Goal: Information Seeking & Learning: Learn about a topic

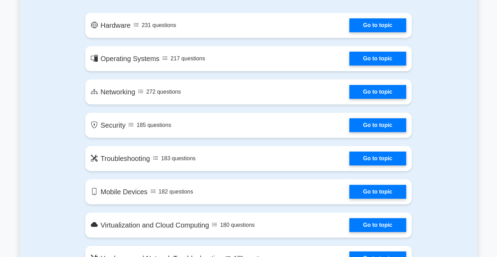
scroll to position [418, 0]
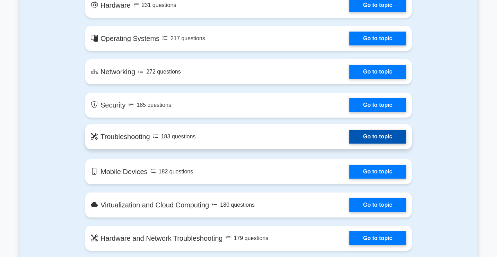
click at [350, 137] on link "Go to topic" at bounding box center [378, 137] width 57 height 14
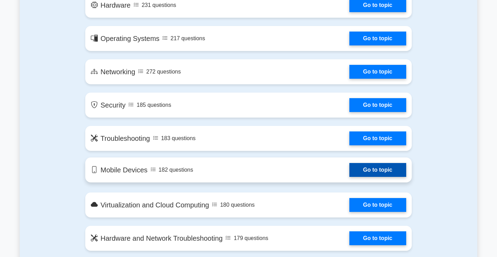
click at [350, 166] on link "Go to topic" at bounding box center [378, 170] width 57 height 14
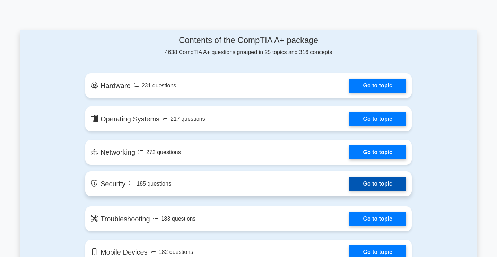
scroll to position [336, 0]
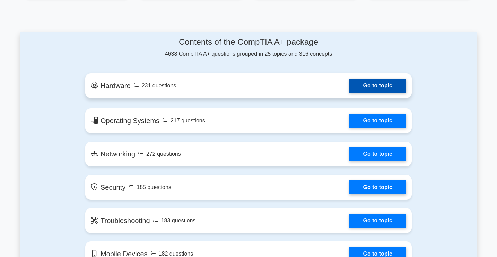
click at [350, 86] on link "Go to topic" at bounding box center [378, 86] width 57 height 14
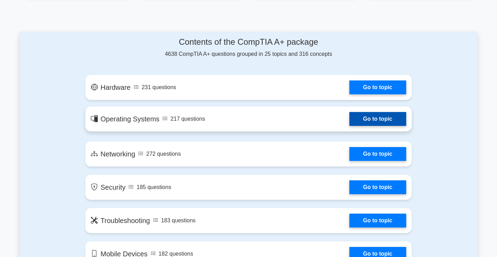
click at [350, 125] on link "Go to topic" at bounding box center [378, 119] width 57 height 14
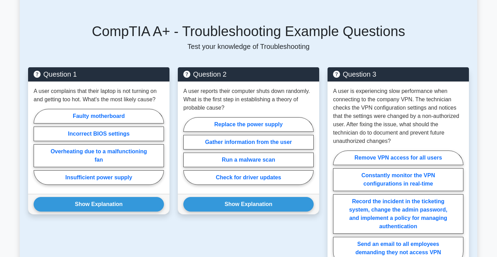
scroll to position [454, 0]
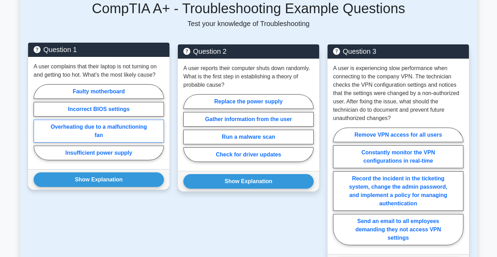
click at [146, 131] on label "Overheating due to a malfunctioning fan" at bounding box center [99, 131] width 130 height 23
click at [38, 127] on input "Overheating due to a malfunctioning fan" at bounding box center [36, 124] width 5 height 5
radio input "true"
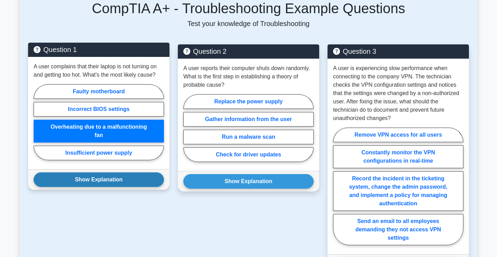
click at [127, 182] on button "Show Explanation" at bounding box center [99, 179] width 130 height 15
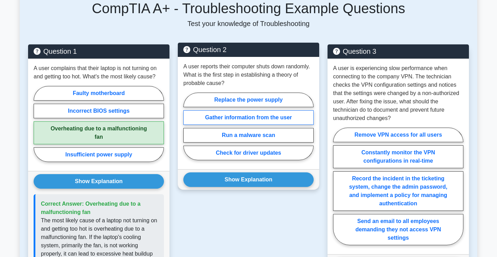
click at [251, 115] on label "Gather information from the user" at bounding box center [248, 117] width 130 height 15
click at [188, 126] on input "Gather information from the user" at bounding box center [185, 128] width 5 height 5
radio input "true"
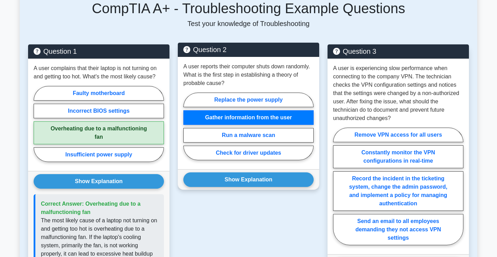
click at [255, 171] on div "Show Explanation Correct Answer: Gather information from the user Gathering inf…" at bounding box center [249, 179] width 142 height 20
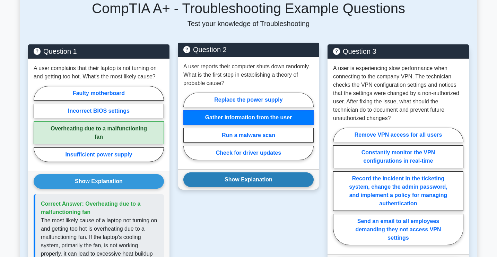
click at [254, 178] on button "Show Explanation" at bounding box center [248, 179] width 130 height 15
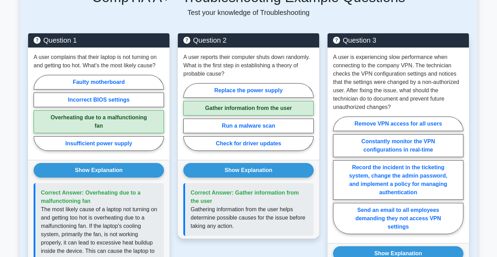
scroll to position [468, 0]
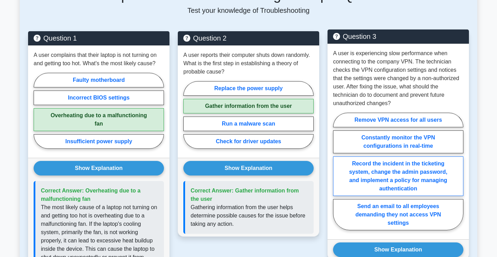
click at [347, 179] on label "Record the incident in the ticketing system, change the admin password, and imp…" at bounding box center [398, 176] width 130 height 40
click at [338, 176] on input "Record the incident in the ticketing system, change the admin password, and imp…" at bounding box center [335, 173] width 5 height 5
radio input "true"
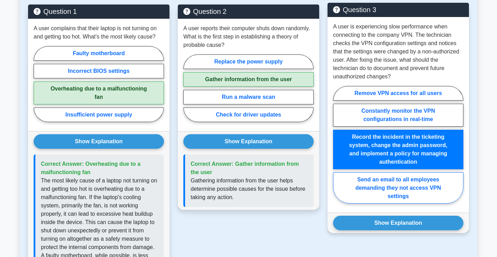
scroll to position [507, 0]
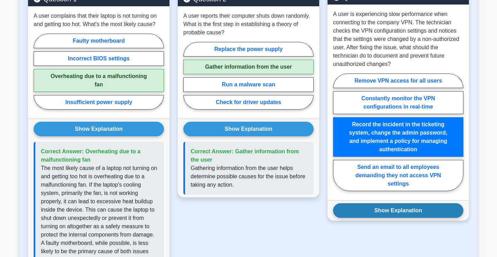
click at [372, 207] on button "Show Explanation" at bounding box center [398, 210] width 130 height 15
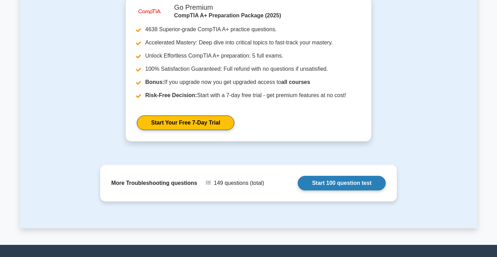
scroll to position [958, 0]
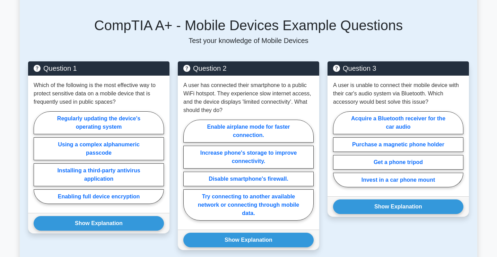
scroll to position [438, 0]
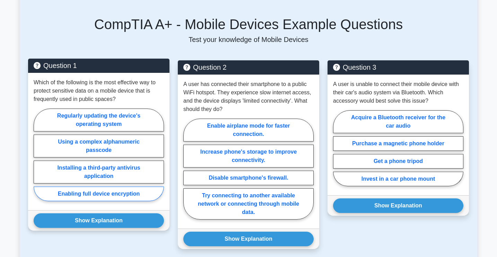
click at [112, 188] on label "Enabling full device encryption" at bounding box center [99, 194] width 130 height 15
click at [38, 159] on input "Enabling full device encryption" at bounding box center [36, 157] width 5 height 5
radio input "true"
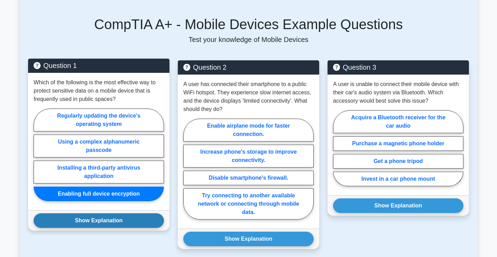
click at [111, 213] on button "Show Explanation" at bounding box center [99, 220] width 130 height 15
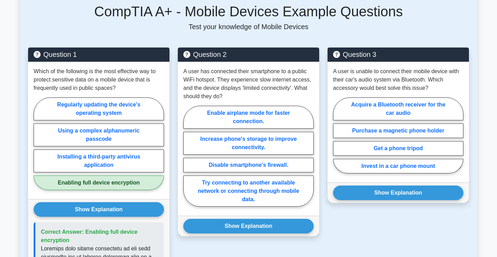
scroll to position [450, 0]
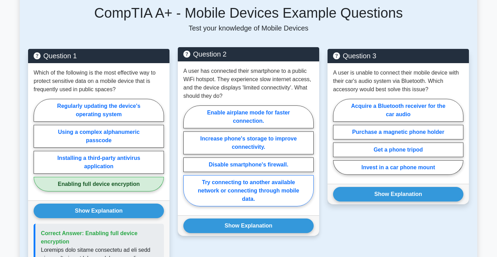
click at [197, 186] on label "Try connecting to another available network or connecting through mobile data." at bounding box center [248, 190] width 130 height 31
click at [188, 160] on input "Try connecting to another available network or connecting through mobile data." at bounding box center [185, 158] width 5 height 5
radio input "true"
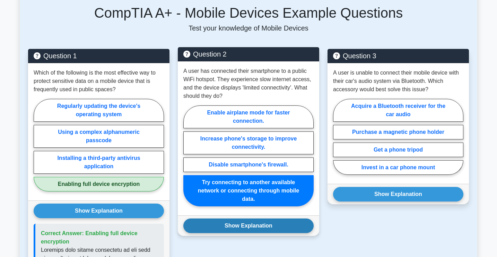
click at [208, 221] on button "Show Explanation" at bounding box center [248, 225] width 130 height 15
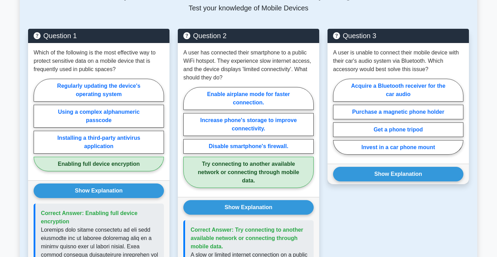
scroll to position [469, 0]
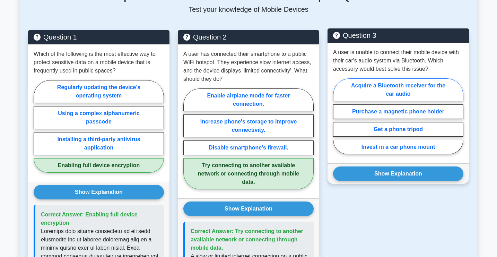
click at [343, 78] on label "Acquire a Bluetooth receiver for the car audio" at bounding box center [398, 89] width 130 height 23
click at [338, 116] on input "Acquire a Bluetooth receiver for the car audio" at bounding box center [335, 118] width 5 height 5
radio input "true"
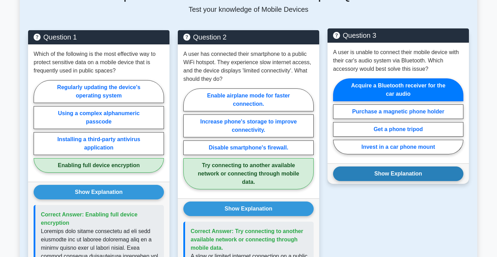
click at [368, 166] on button "Show Explanation" at bounding box center [398, 173] width 130 height 15
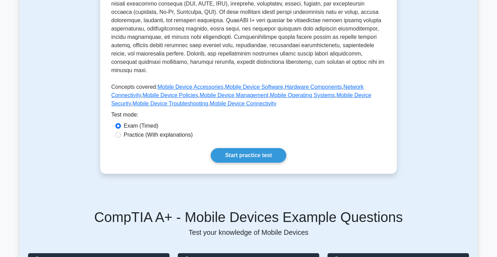
scroll to position [316, 0]
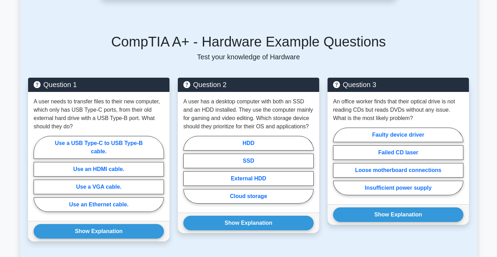
scroll to position [430, 0]
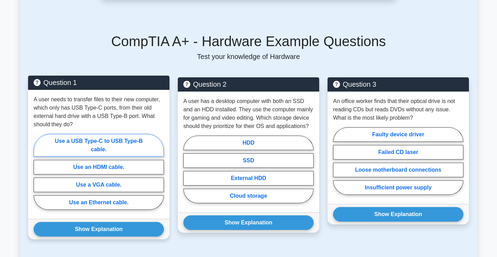
click at [146, 141] on label "Use a USB Type-C to USB Type-B cable." at bounding box center [99, 145] width 130 height 23
click at [38, 172] on input "Use a USB Type-C to USB Type-B cable." at bounding box center [36, 174] width 5 height 5
radio input "true"
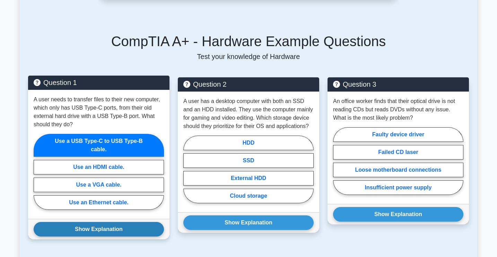
click at [132, 222] on button "Show Explanation" at bounding box center [99, 229] width 130 height 15
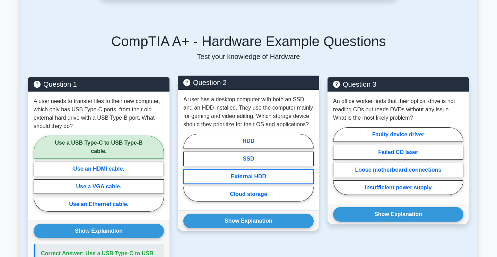
click at [204, 169] on label "External HDD" at bounding box center [248, 176] width 130 height 15
click at [188, 169] on input "External HDD" at bounding box center [185, 170] width 5 height 5
radio input "true"
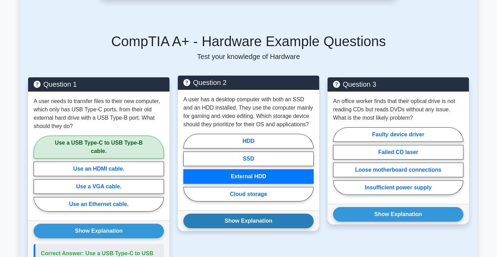
click at [221, 214] on button "Show Explanation" at bounding box center [248, 221] width 130 height 15
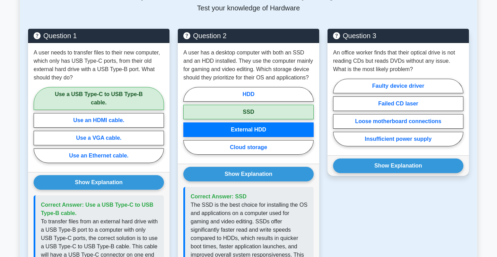
scroll to position [468, 0]
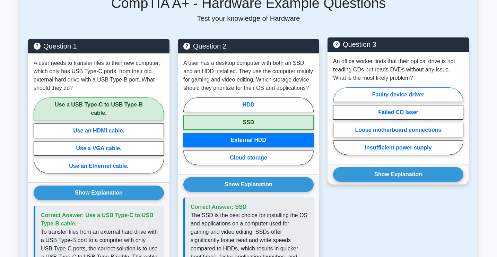
click at [351, 87] on label "Faulty device driver" at bounding box center [398, 94] width 130 height 15
click at [338, 121] on input "Faulty device driver" at bounding box center [335, 123] width 5 height 5
radio input "true"
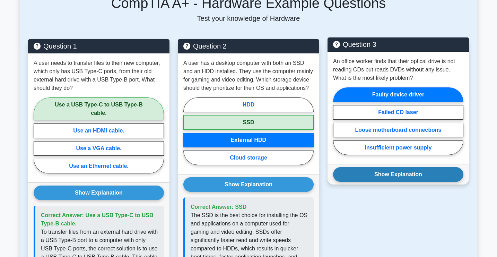
click at [394, 167] on button "Show Explanation" at bounding box center [398, 174] width 130 height 15
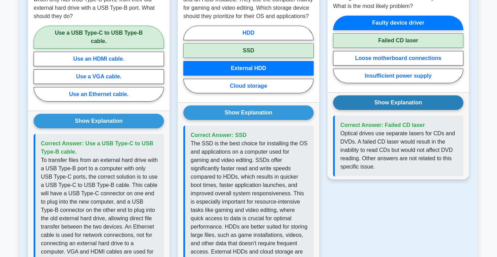
scroll to position [540, 0]
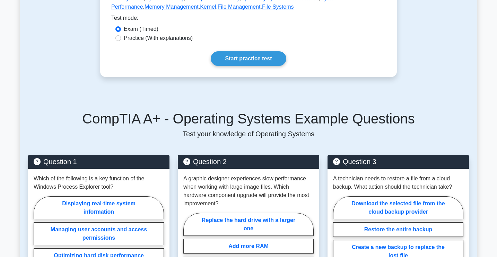
scroll to position [445, 0]
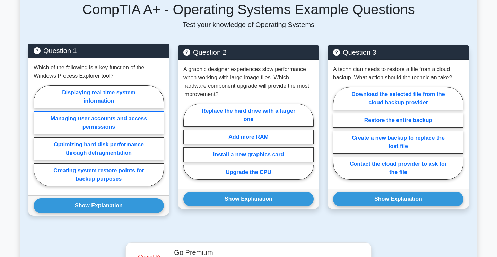
click at [148, 119] on label "Managing user accounts and access permissions" at bounding box center [99, 122] width 130 height 23
click at [38, 136] on input "Managing user accounts and access permissions" at bounding box center [36, 138] width 5 height 5
radio input "true"
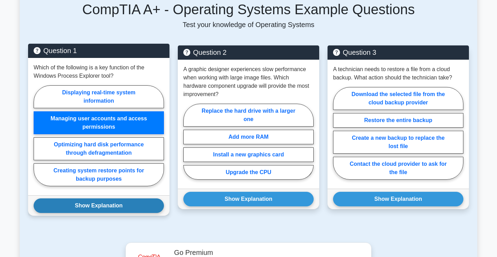
click at [147, 203] on button "Show Explanation" at bounding box center [99, 205] width 130 height 15
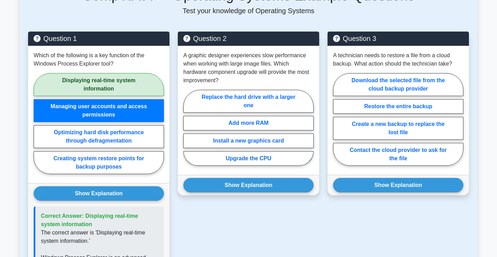
scroll to position [461, 0]
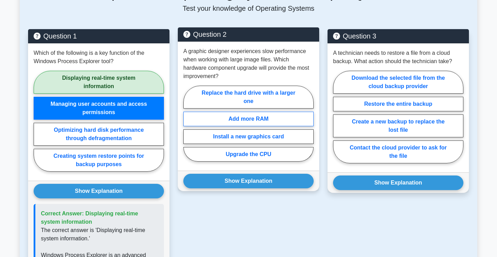
click at [224, 113] on label "Add more RAM" at bounding box center [248, 119] width 130 height 15
click at [188, 123] on input "Add more RAM" at bounding box center [185, 125] width 5 height 5
radio input "true"
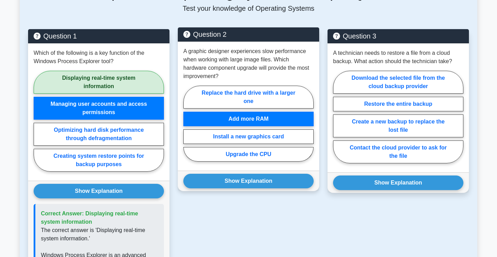
click at [233, 190] on div "Show Explanation Correct Answer: Add more RAM" at bounding box center [249, 181] width 142 height 20
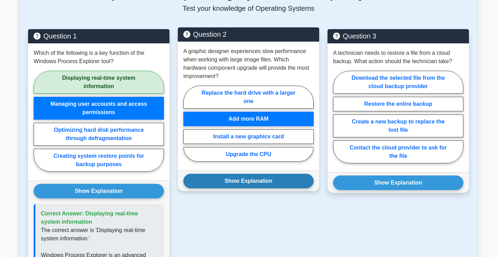
click at [231, 183] on button "Show Explanation" at bounding box center [248, 181] width 130 height 15
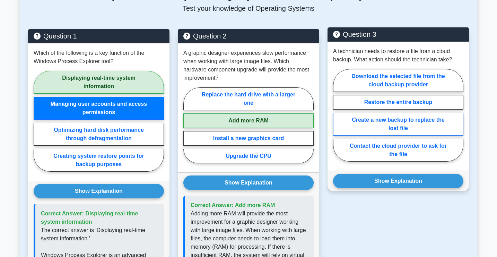
click at [373, 122] on label "Create a new backup to replace the lost file" at bounding box center [398, 124] width 130 height 23
click at [338, 120] on input "Create a new backup to replace the lost file" at bounding box center [335, 117] width 5 height 5
radio input "true"
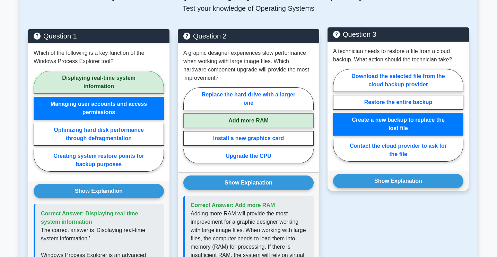
click at [375, 169] on div "A technician needs to restore a file from a cloud backup. What action should th…" at bounding box center [399, 106] width 142 height 129
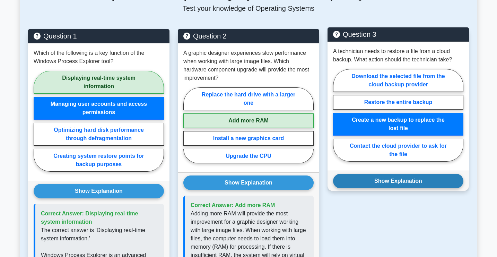
click at [373, 175] on button "Show Explanation" at bounding box center [398, 181] width 130 height 15
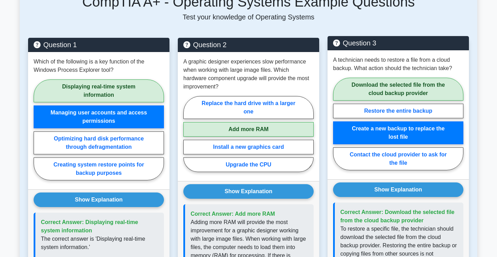
scroll to position [453, 0]
